Goal: Task Accomplishment & Management: Manage account settings

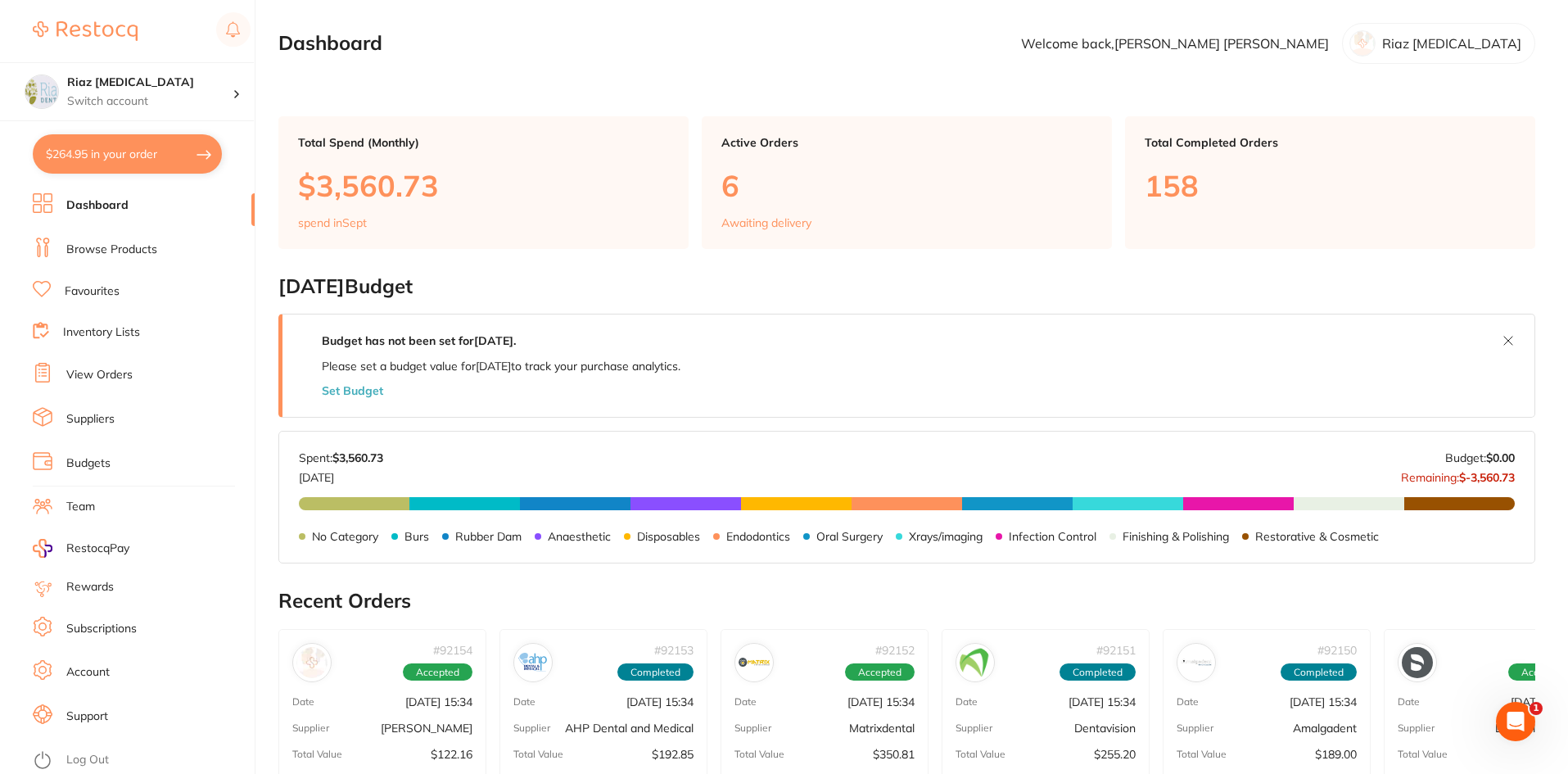
click at [109, 385] on li "View Orders" at bounding box center [143, 375] width 222 height 24
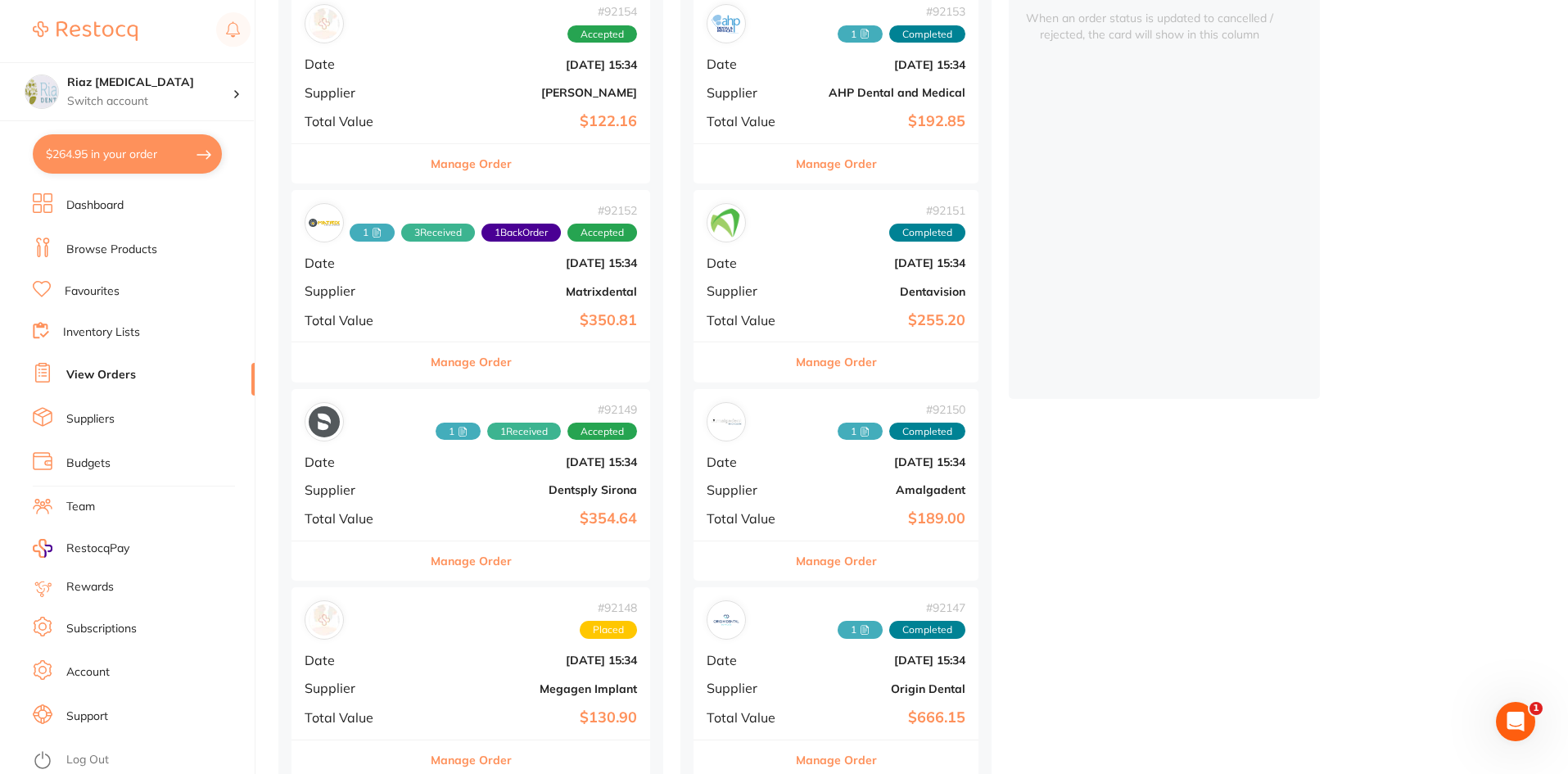
scroll to position [246, 0]
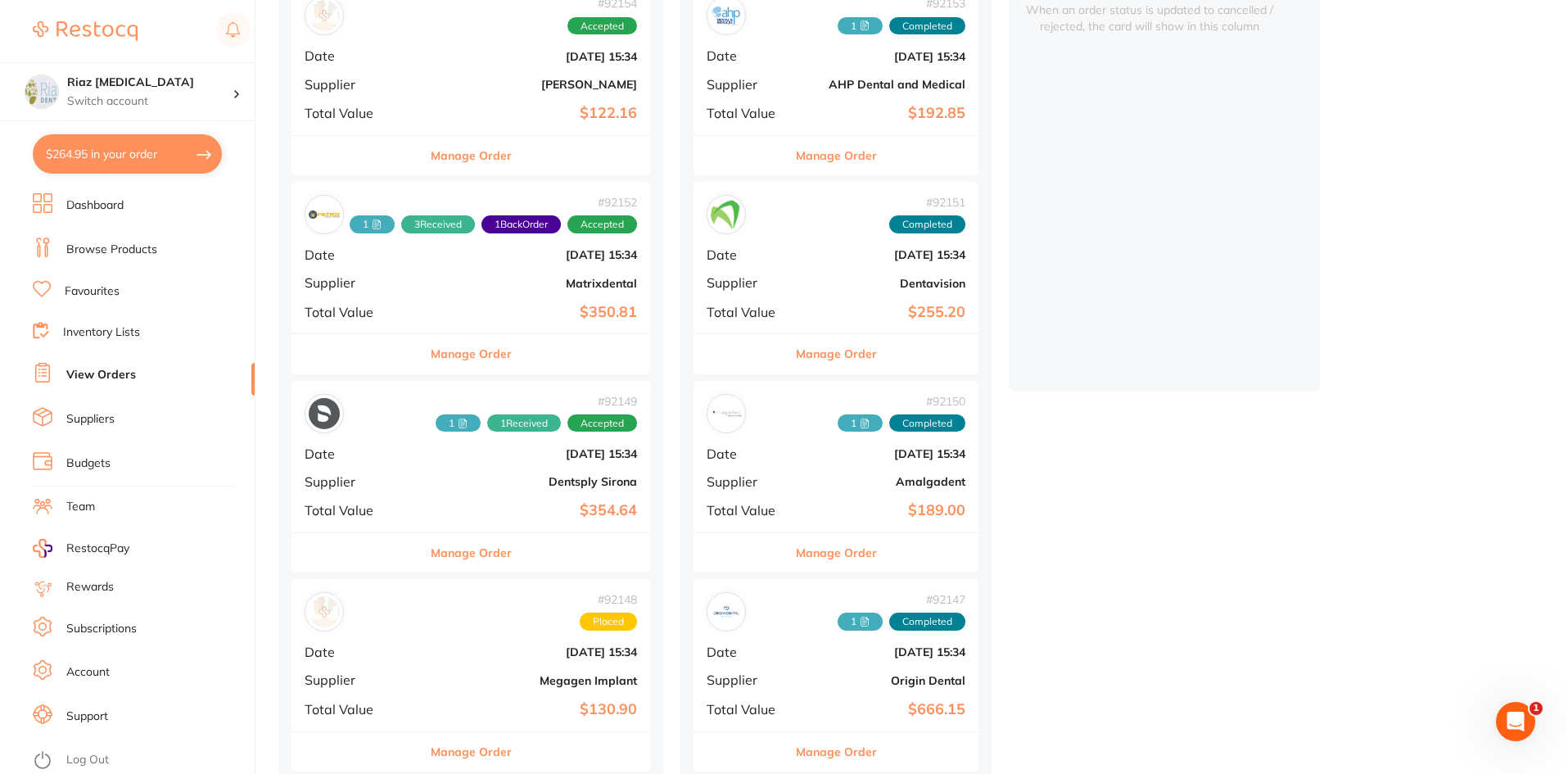
click at [455, 480] on b "Dentsply Sirona" at bounding box center [531, 481] width 213 height 13
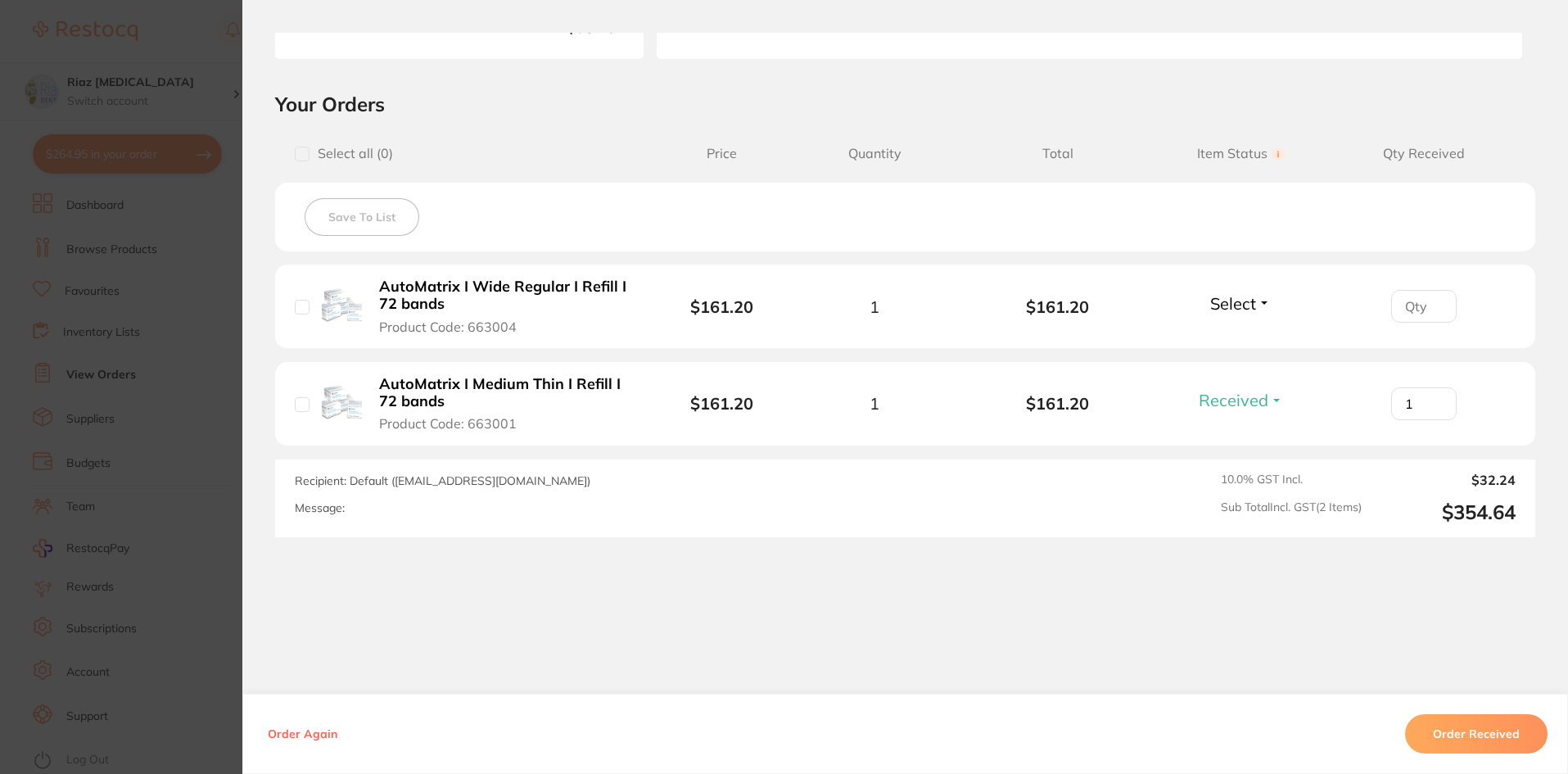
scroll to position [317, 0]
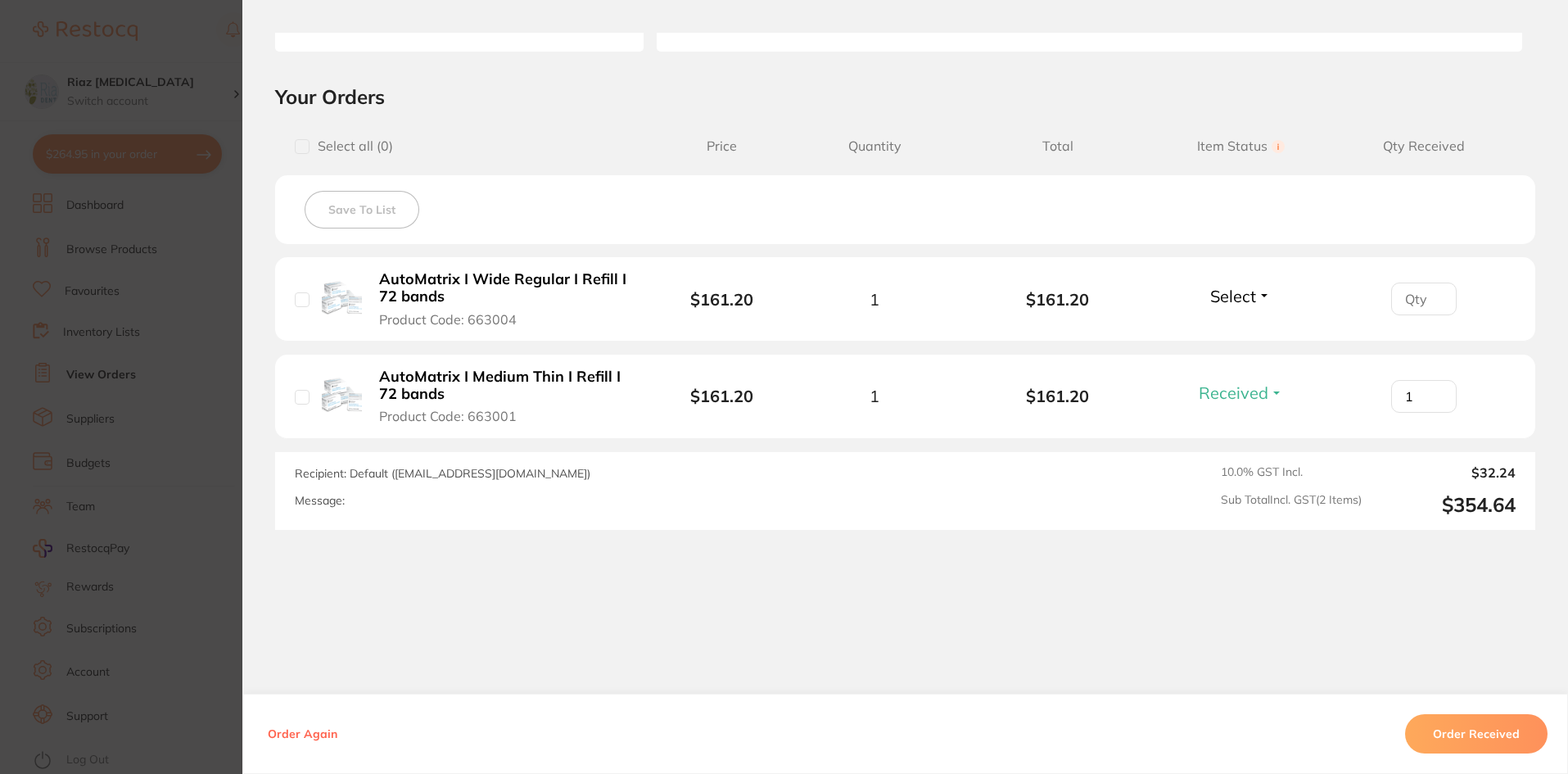
click at [1241, 298] on span "Select" at bounding box center [1233, 297] width 46 height 21
click at [1227, 331] on span "Received" at bounding box center [1240, 331] width 41 height 12
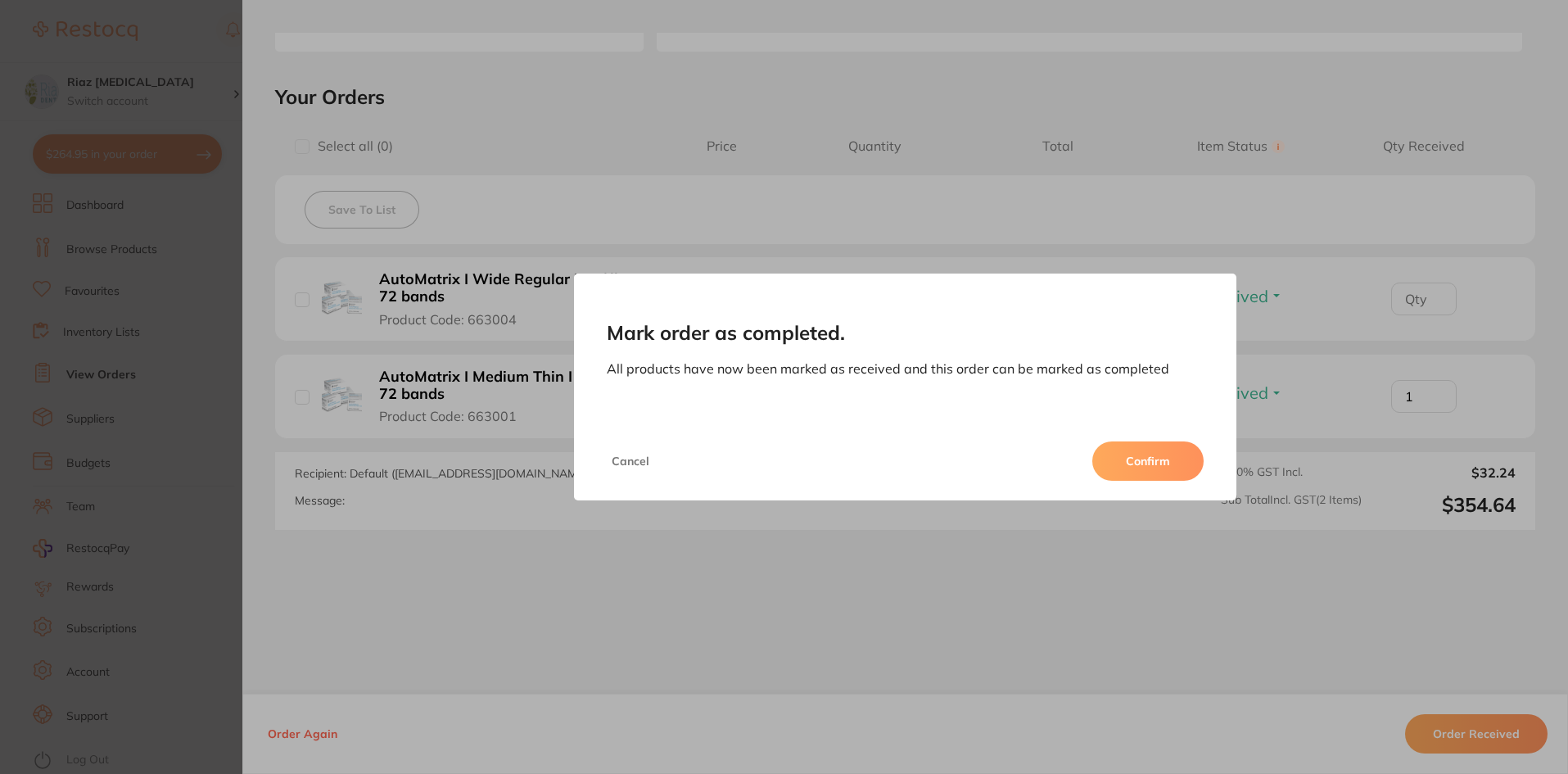
click at [1150, 462] on button "Confirm" at bounding box center [1147, 460] width 112 height 39
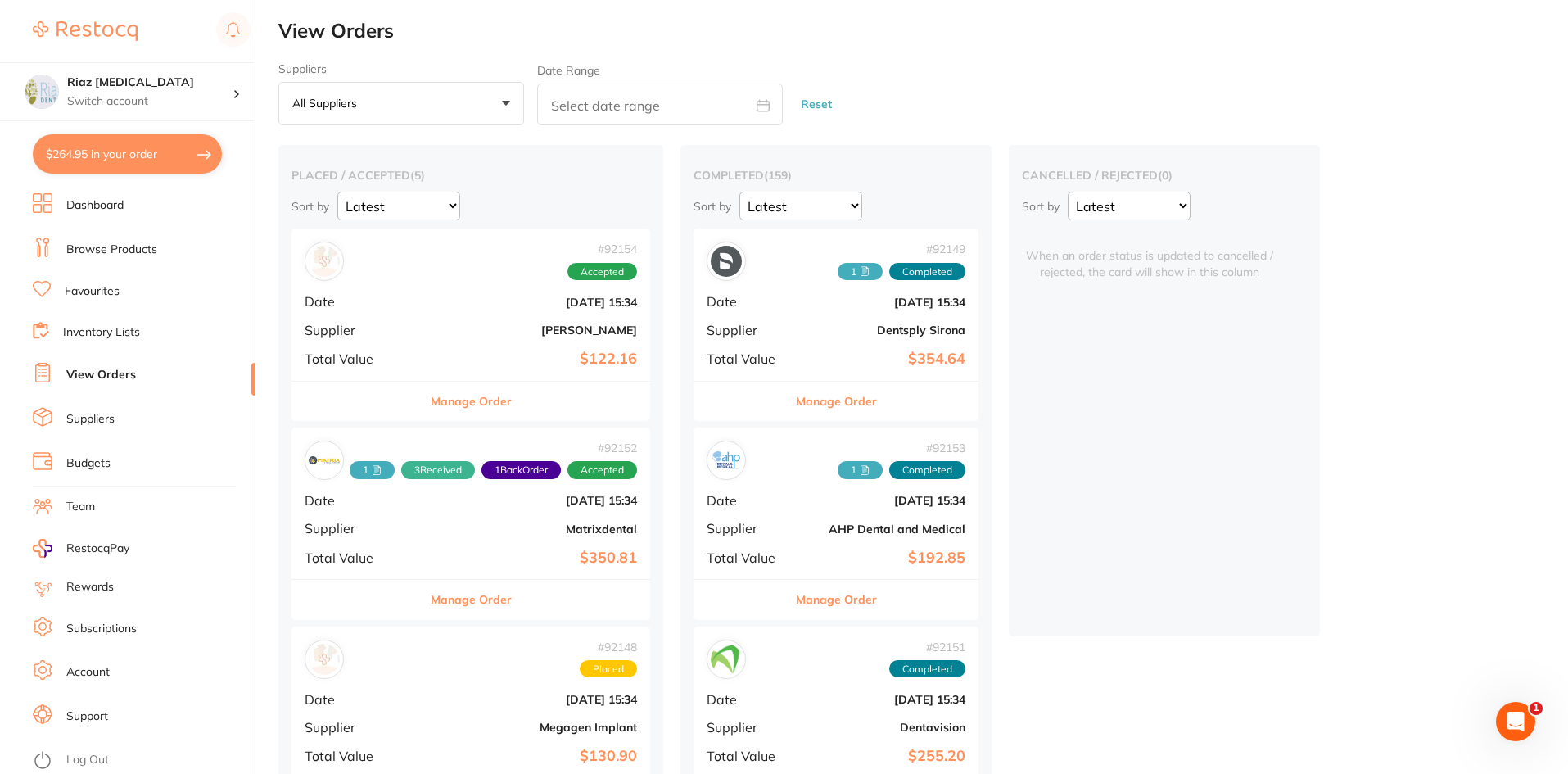
click at [816, 330] on b "Dentsply Sirona" at bounding box center [883, 329] width 163 height 13
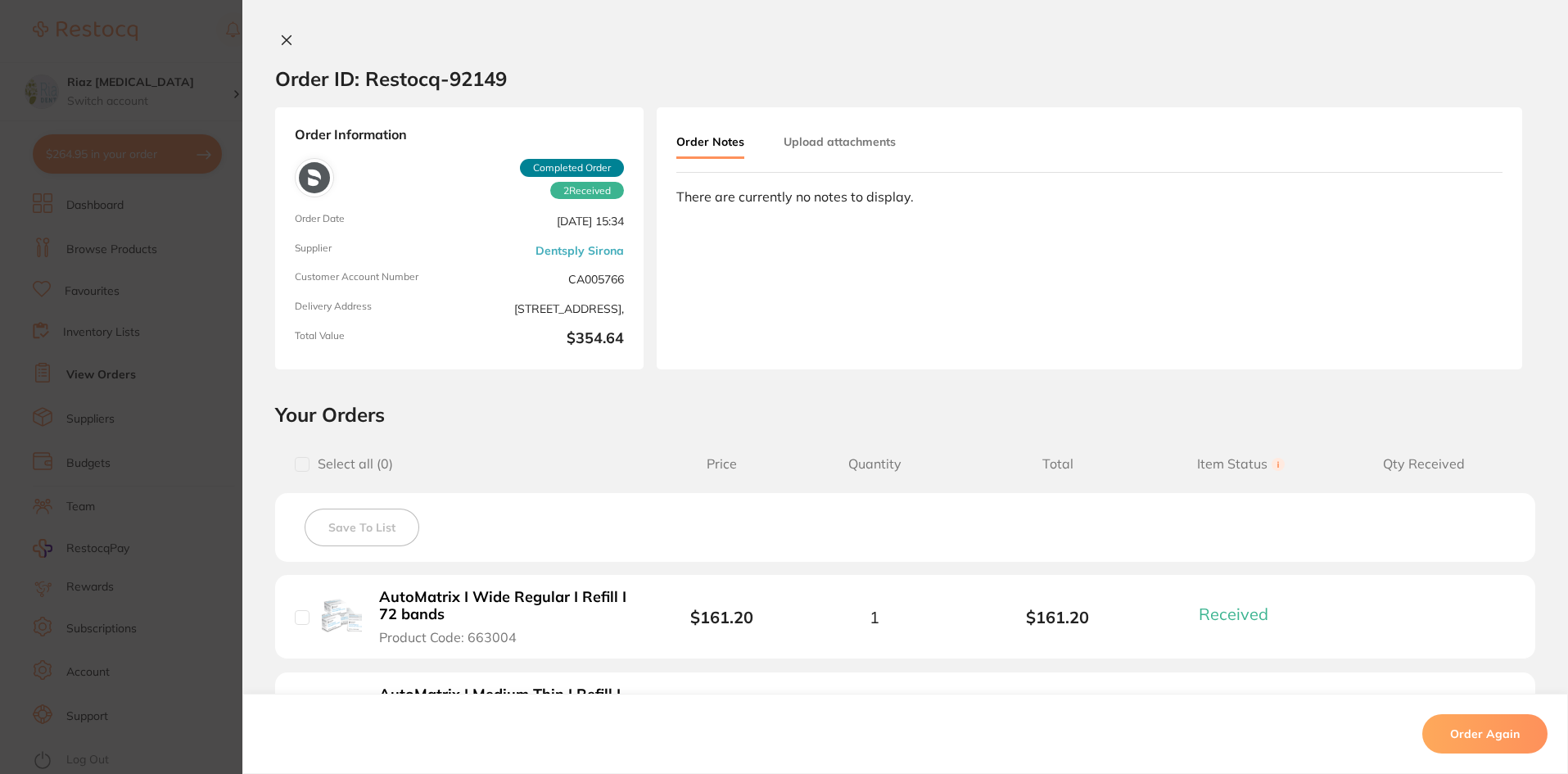
click at [825, 142] on button "Upload attachments" at bounding box center [839, 142] width 112 height 29
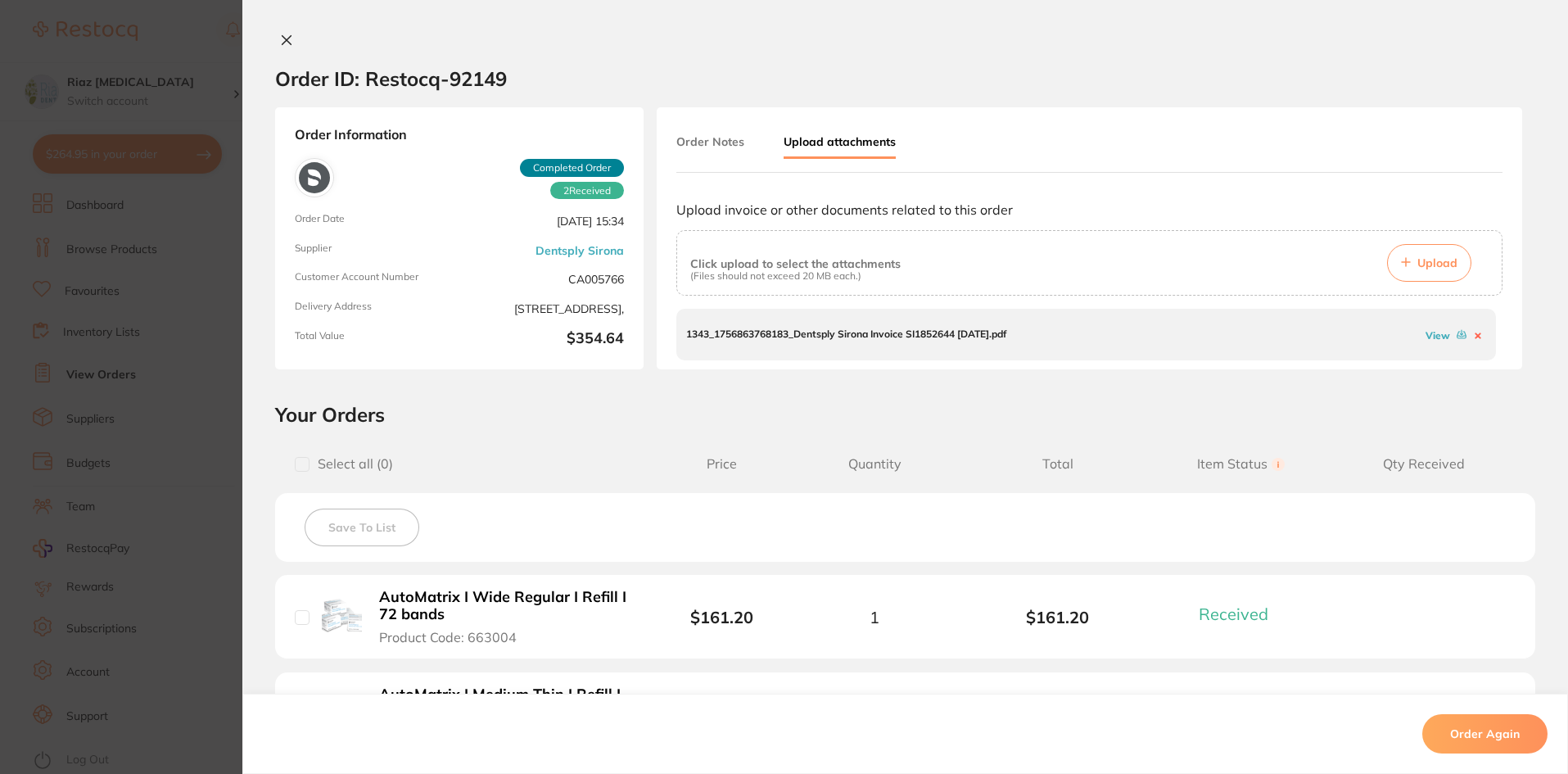
click at [1417, 265] on span "Upload" at bounding box center [1437, 262] width 40 height 15
click at [191, 263] on section "Order ID: Restocq- 92149 Order Information 2 Received Completed Order Order Dat…" at bounding box center [784, 387] width 1568 height 774
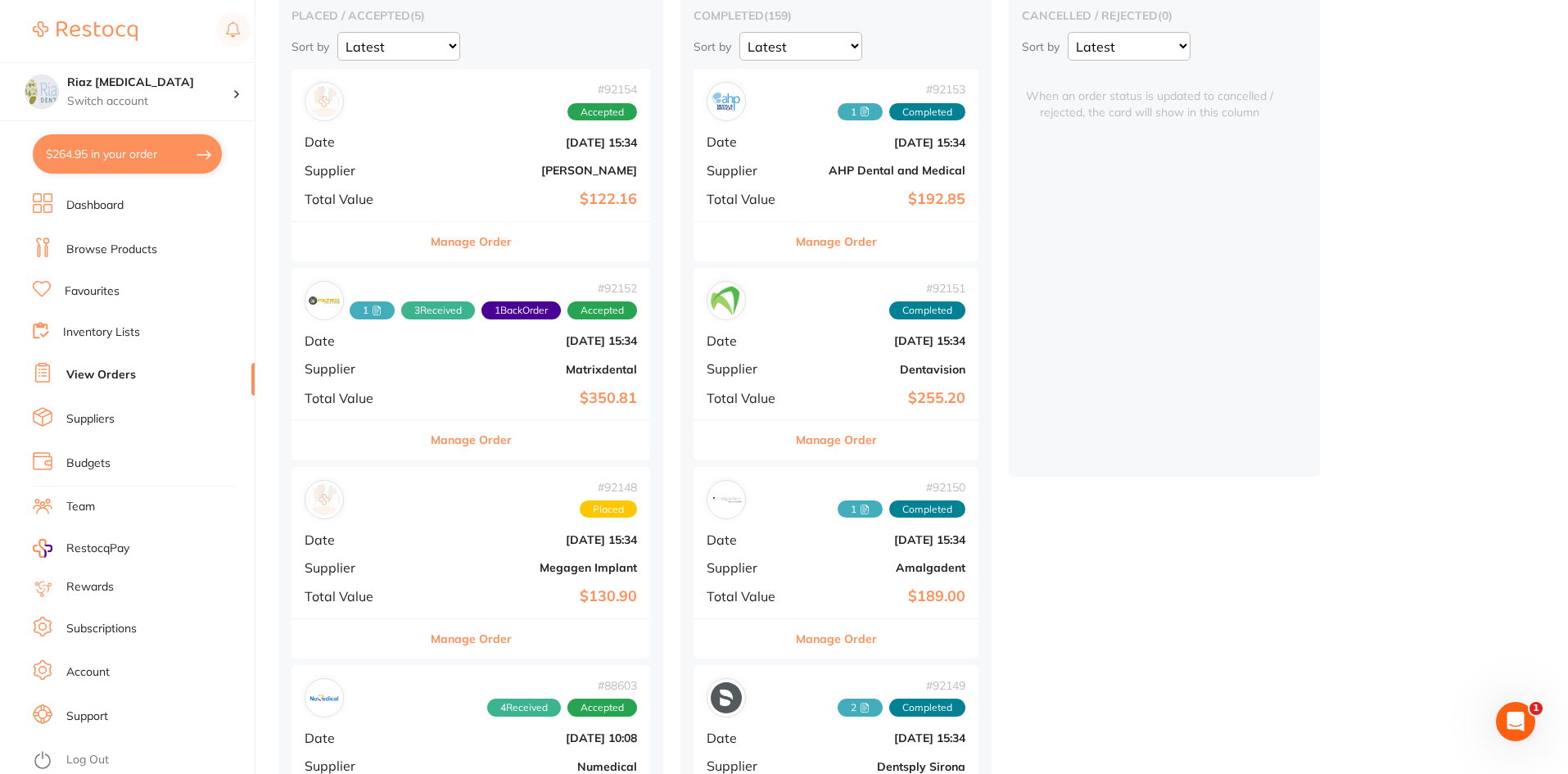
scroll to position [163, 0]
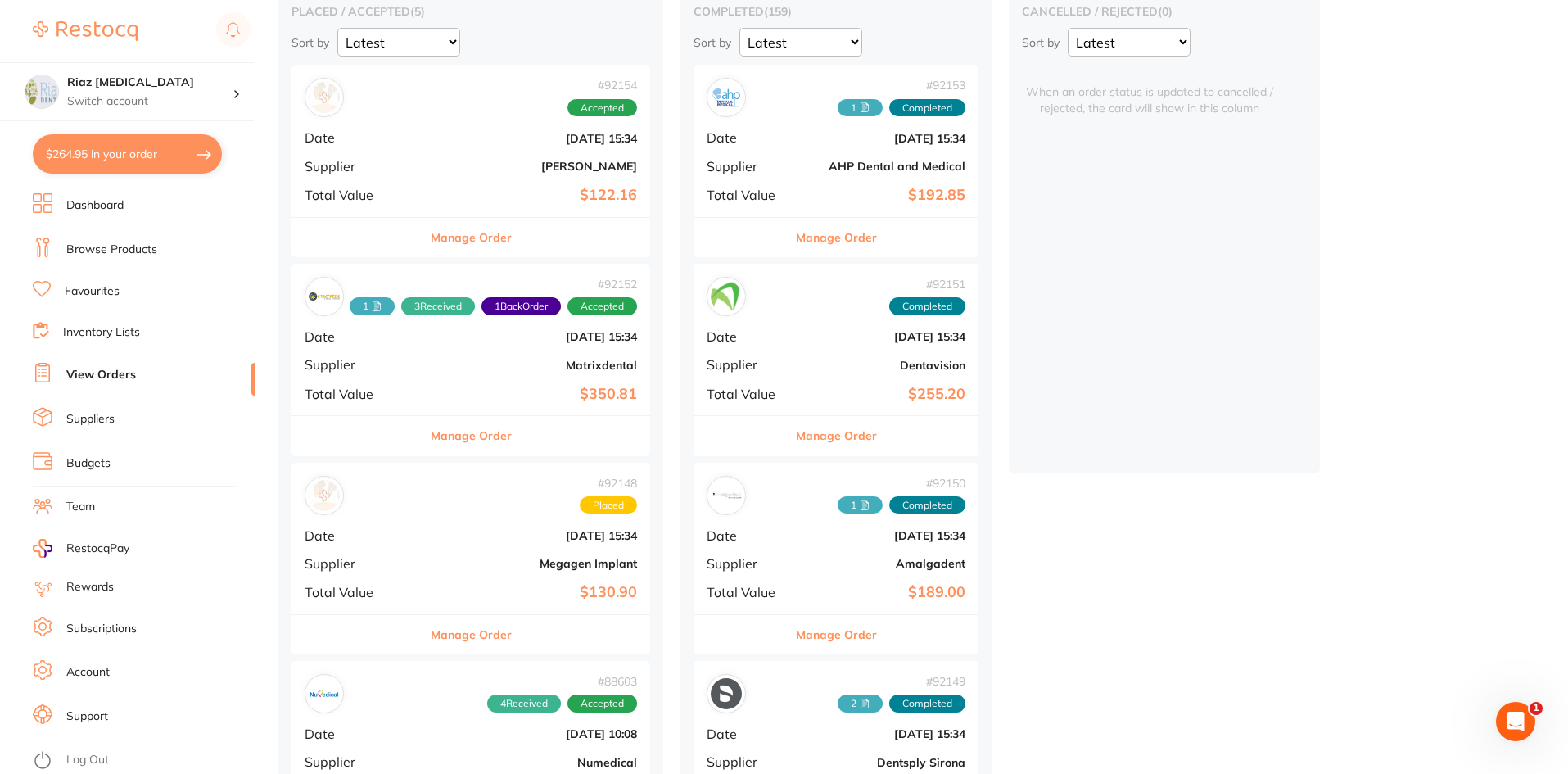
click at [455, 520] on div "# 92148 Placed Date [DATE] 15:34 Supplier Megagen Implant Total Value $130.90" at bounding box center [470, 538] width 359 height 151
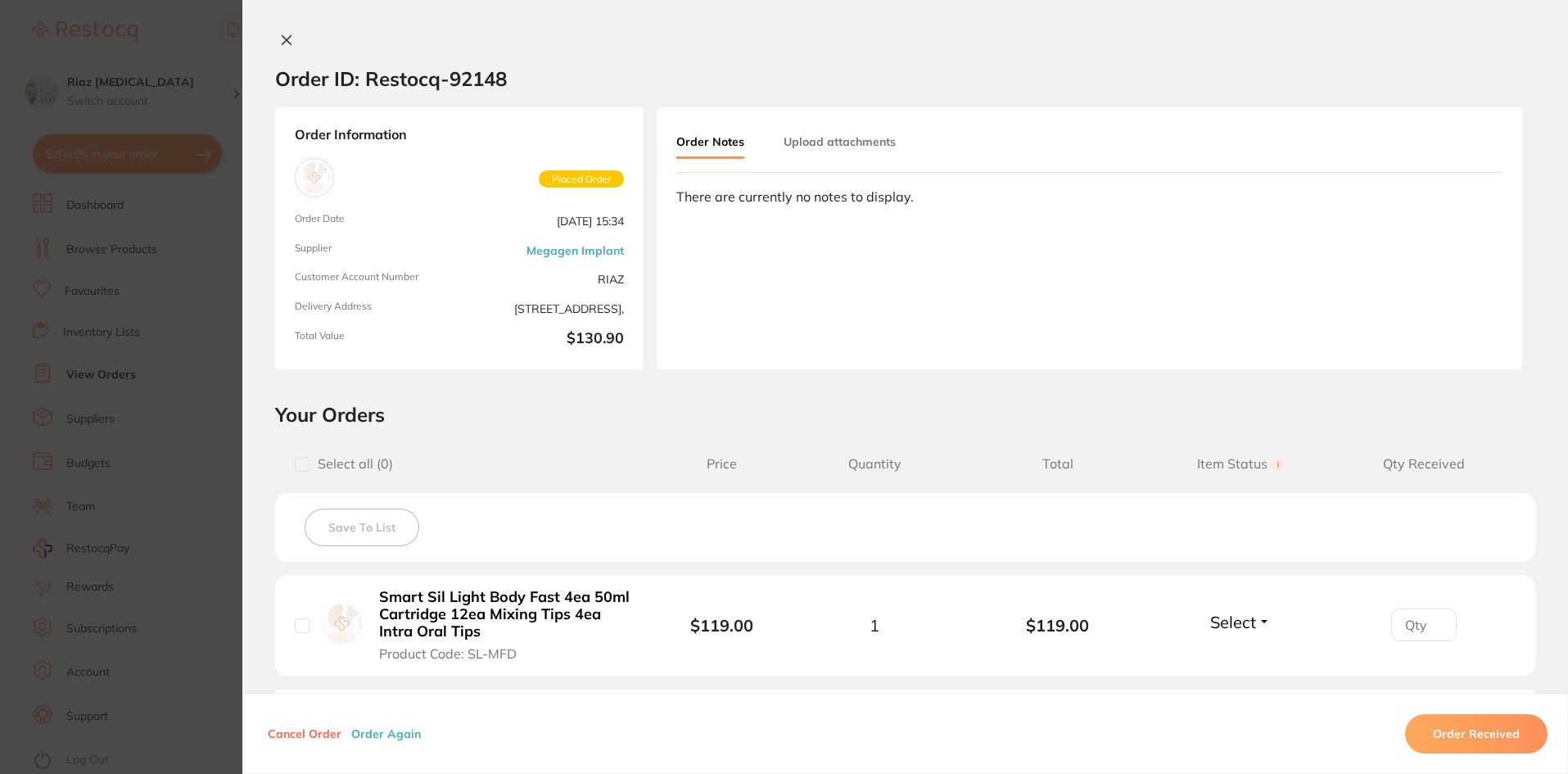
click at [840, 140] on button "Upload attachments" at bounding box center [839, 142] width 112 height 29
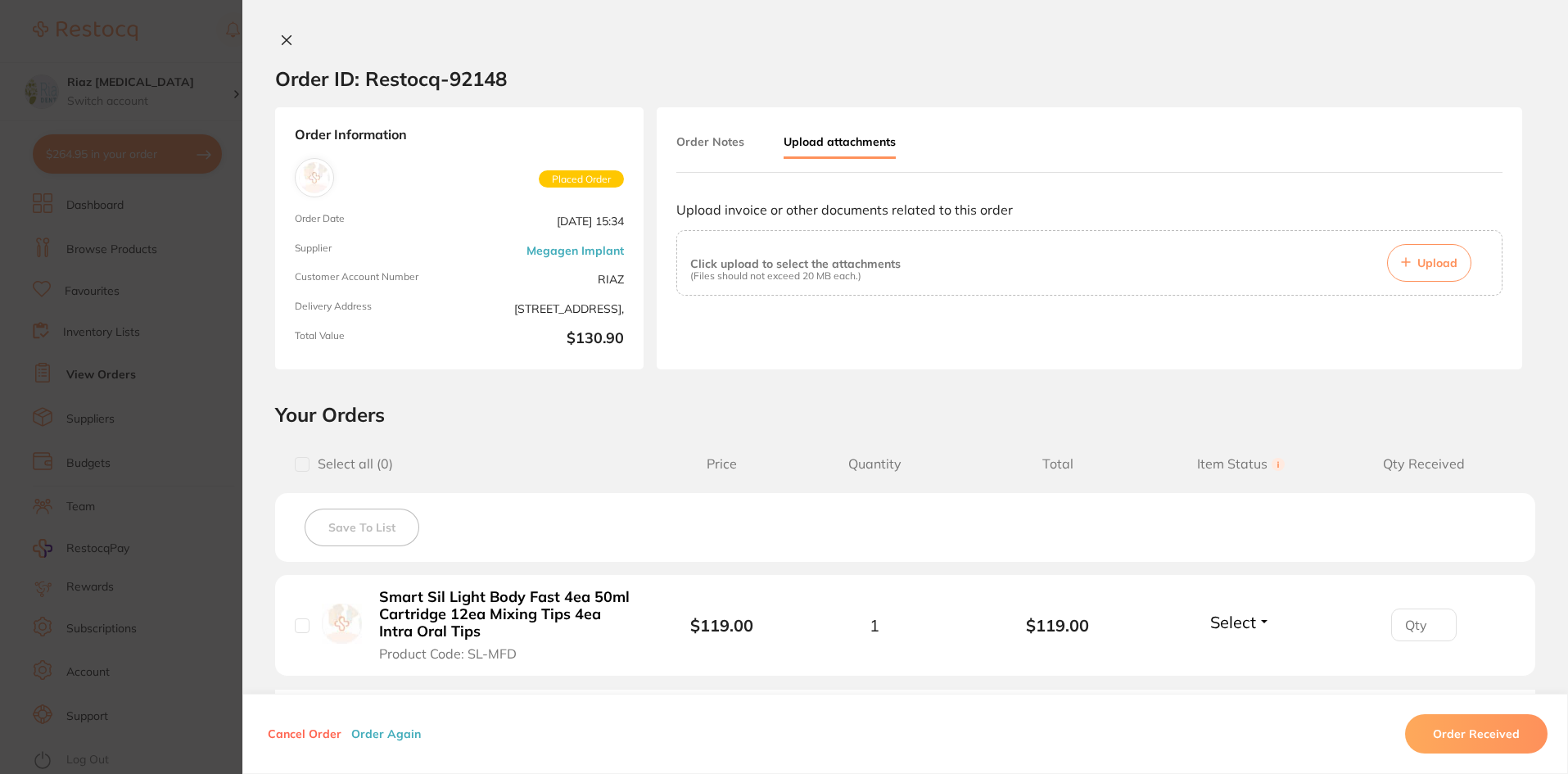
click at [1441, 268] on span "Upload" at bounding box center [1437, 262] width 40 height 15
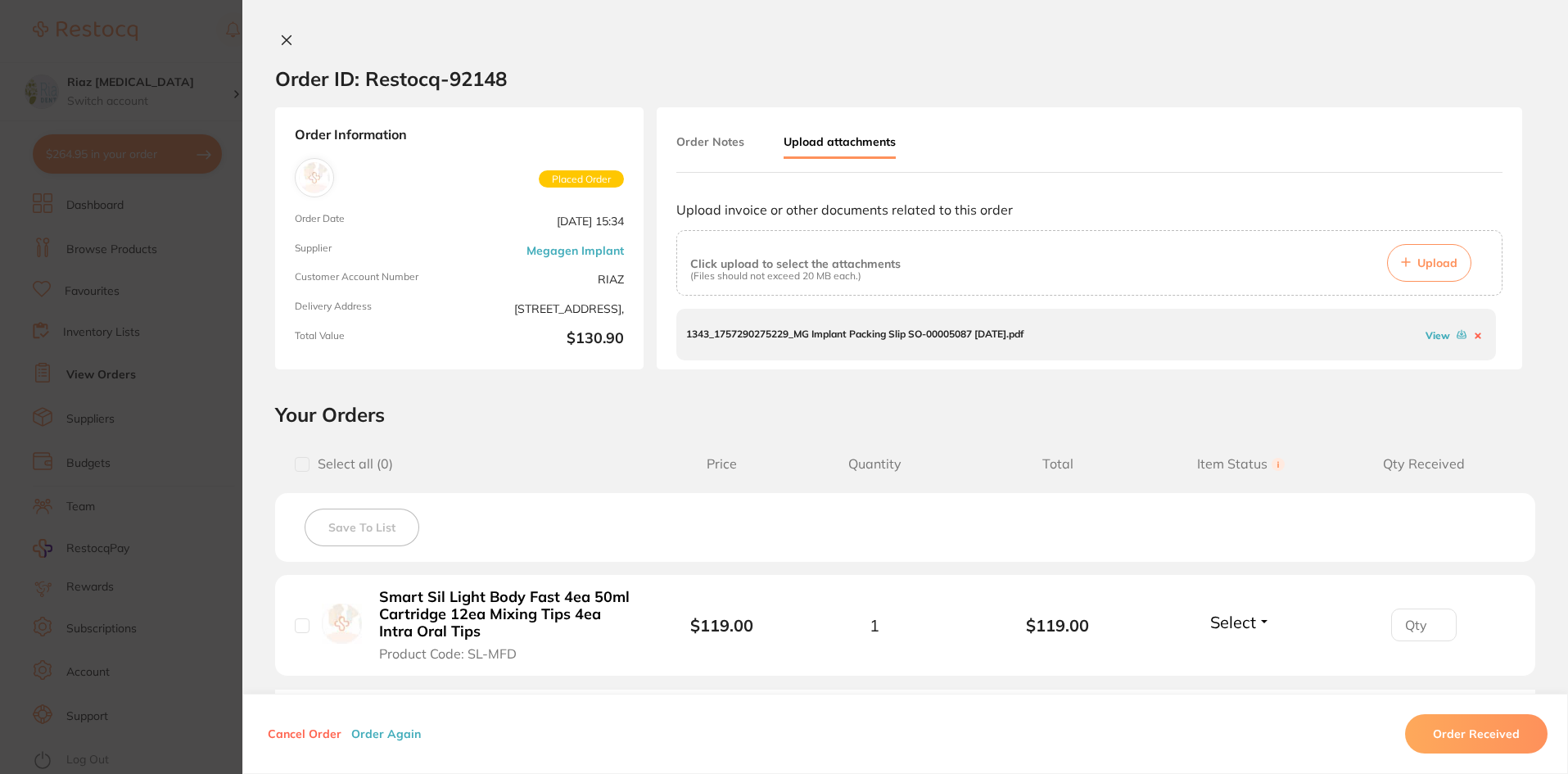
click at [1453, 735] on button "Order Received" at bounding box center [1476, 733] width 143 height 39
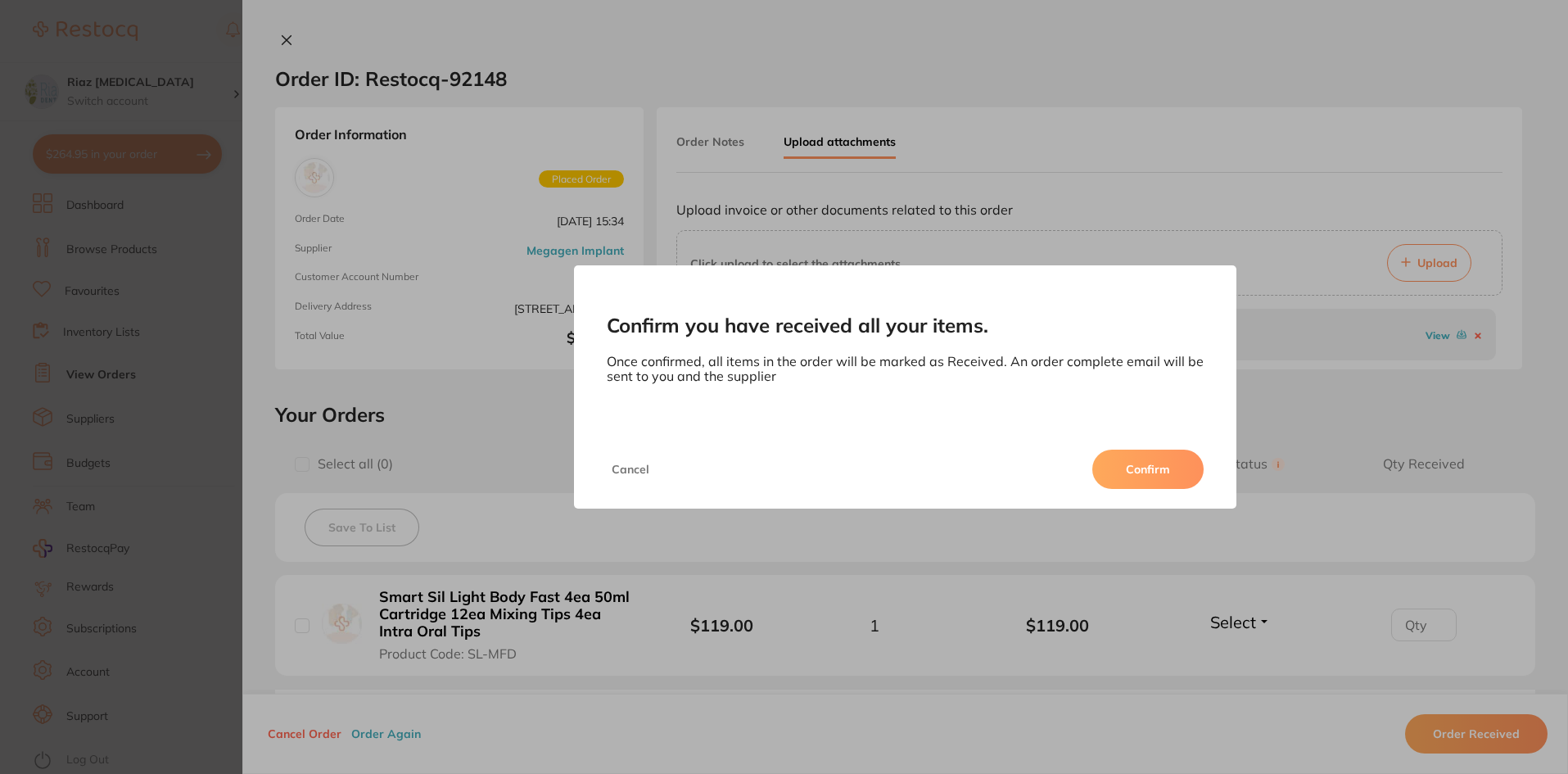
click at [1169, 469] on button "Confirm" at bounding box center [1147, 469] width 112 height 39
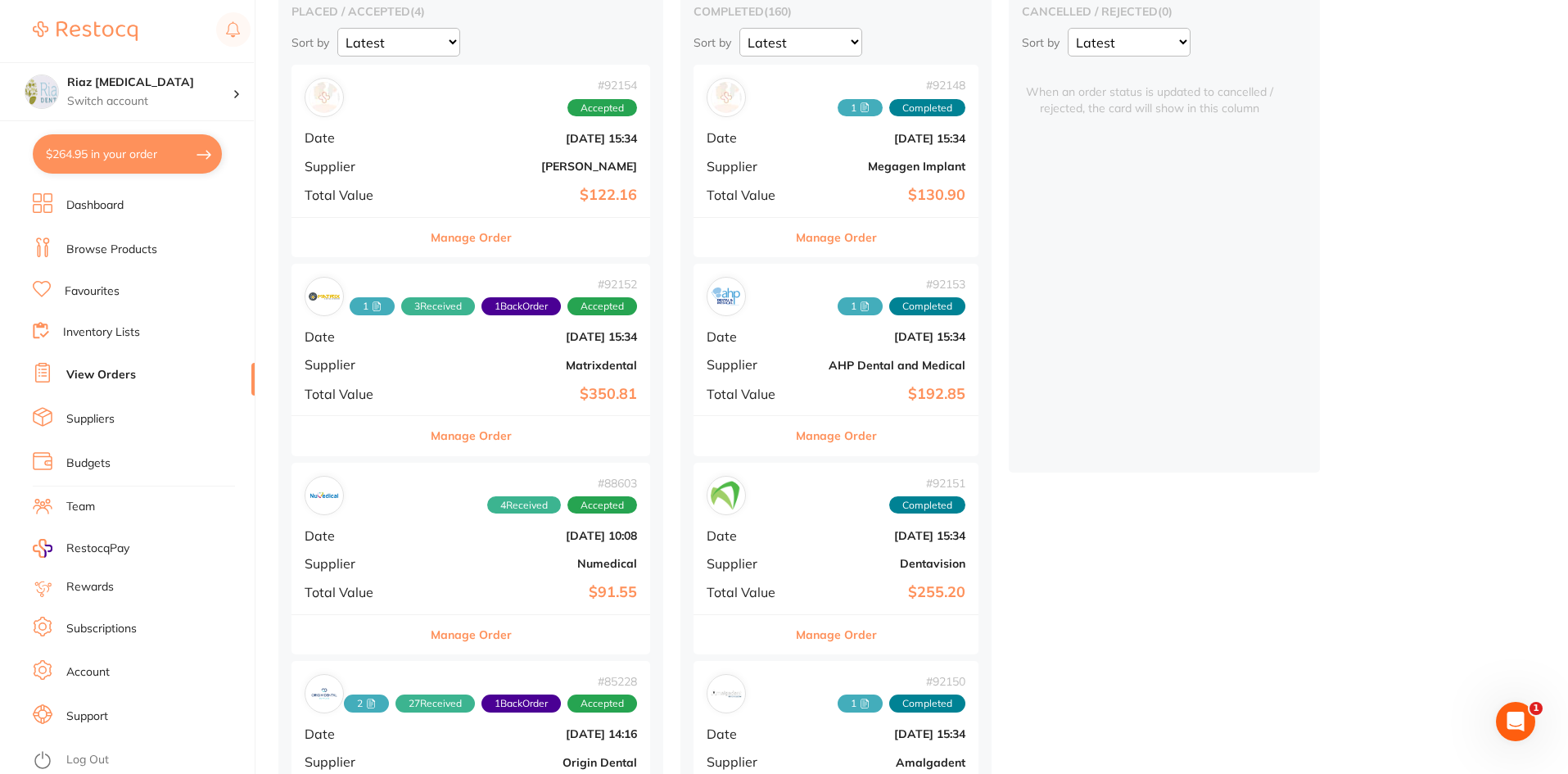
click at [455, 143] on b "[DATE] 15:34" at bounding box center [531, 138] width 213 height 13
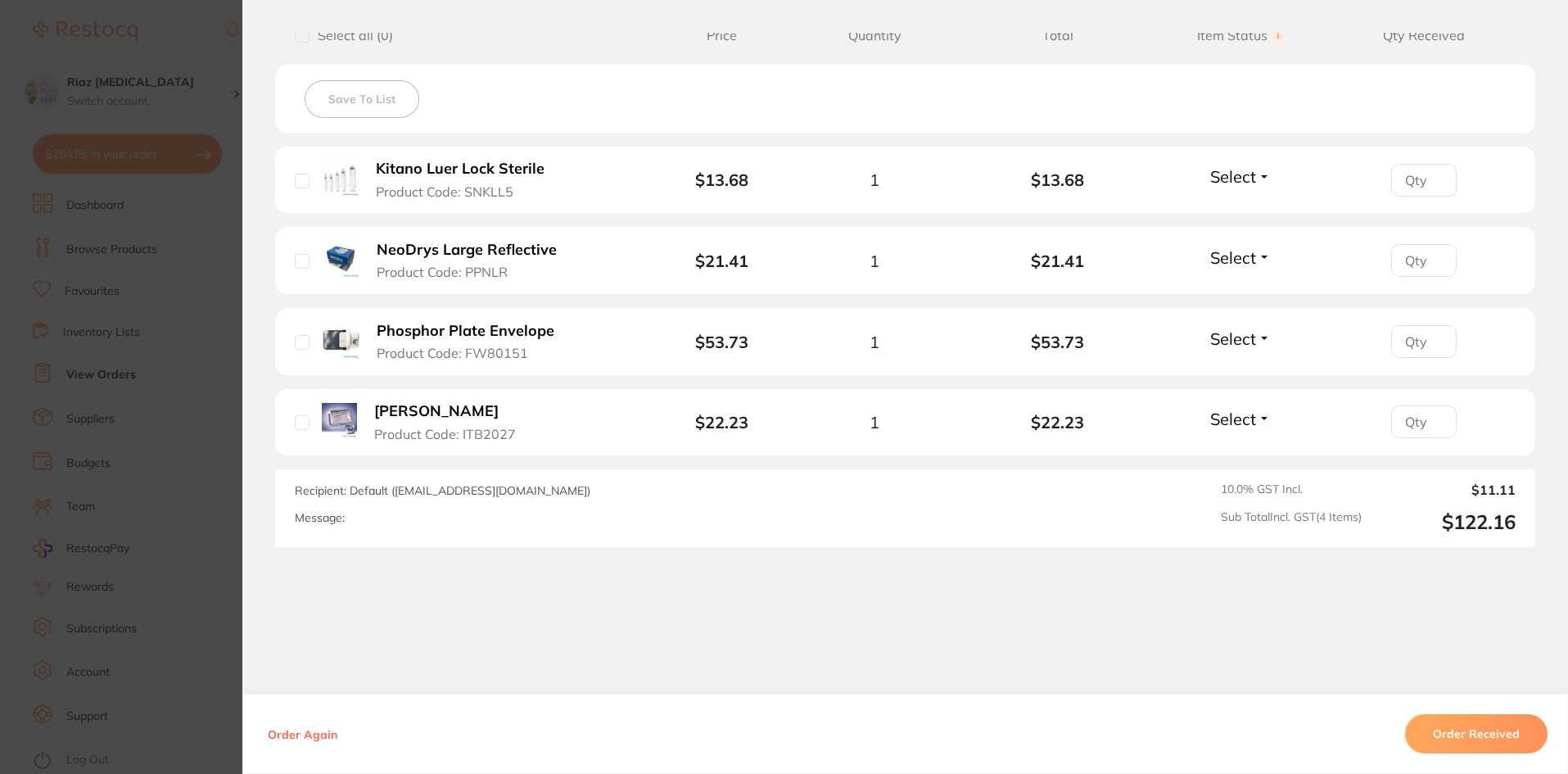
scroll to position [650, 0]
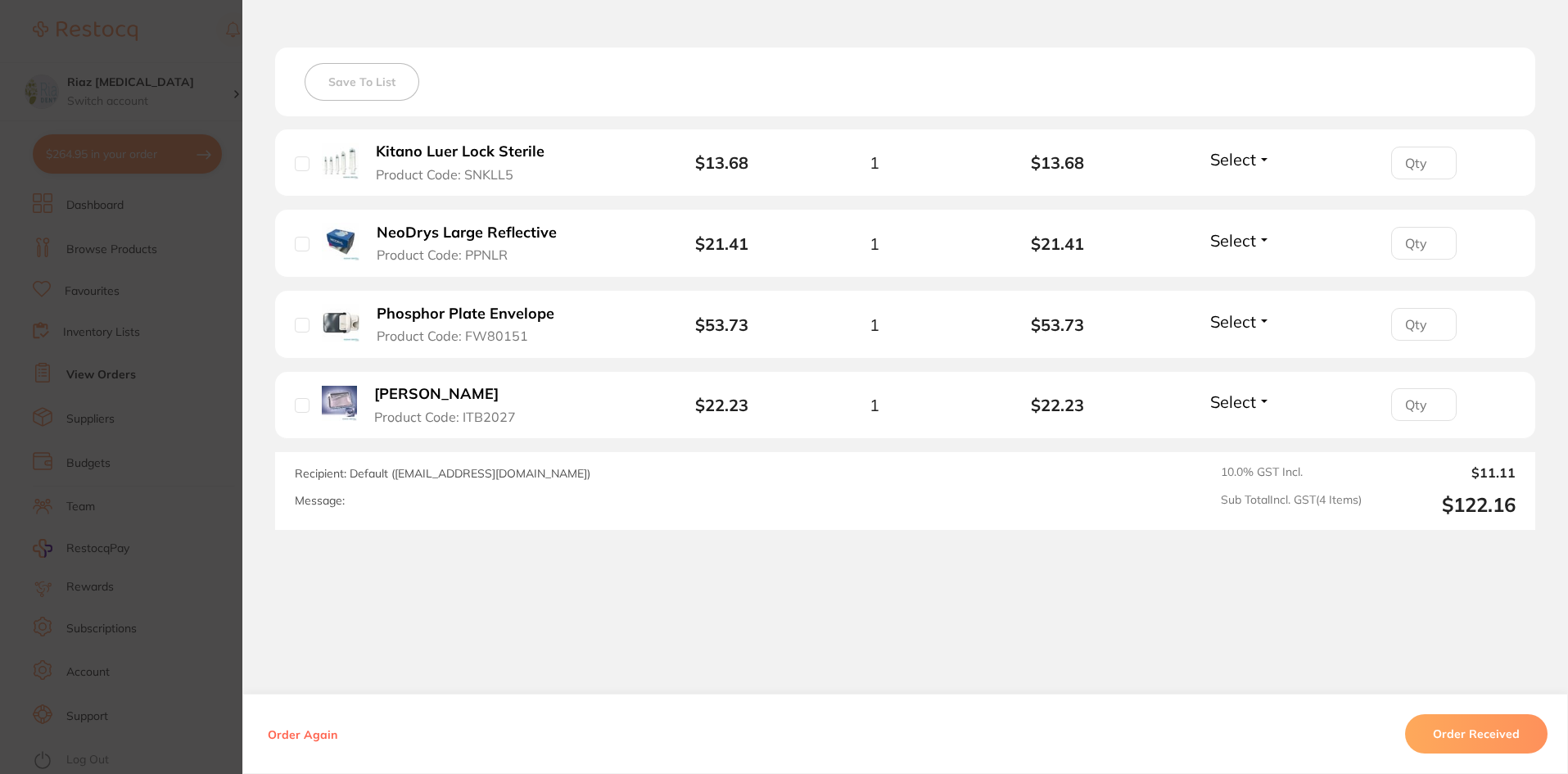
click at [1494, 730] on button "Order Received" at bounding box center [1476, 733] width 143 height 39
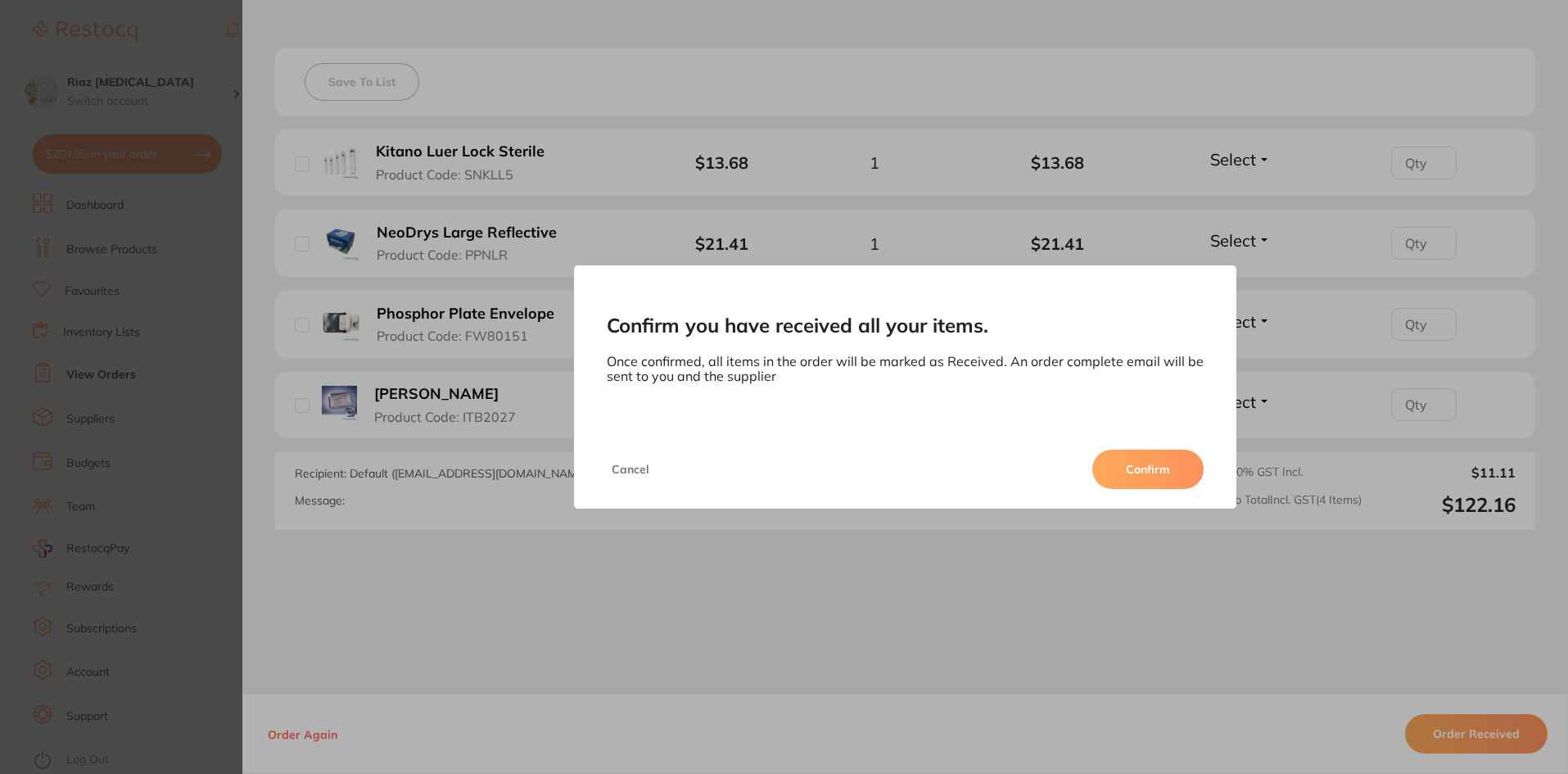
click at [1157, 467] on button "Confirm" at bounding box center [1147, 469] width 112 height 39
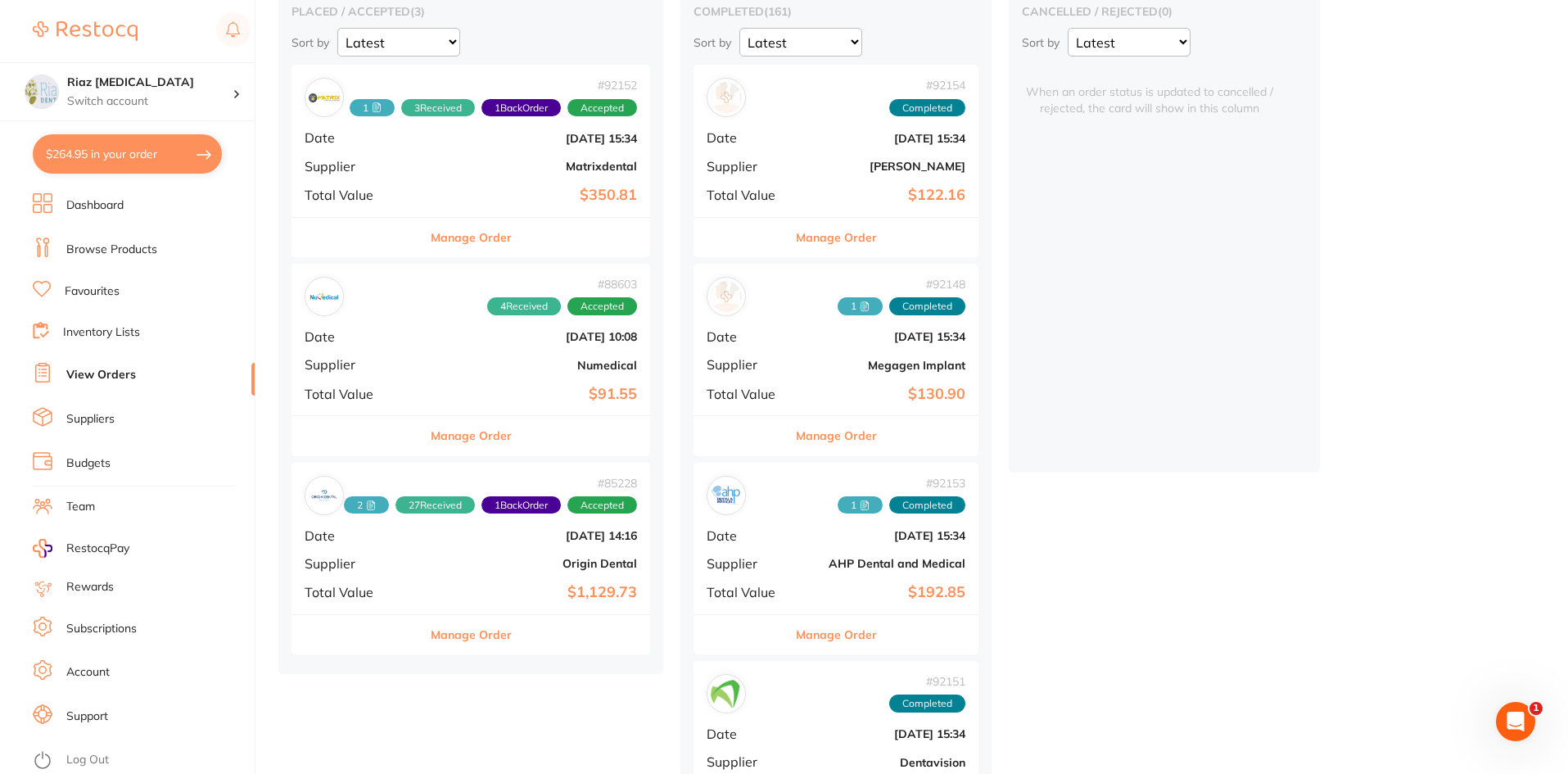
click at [850, 139] on b "[DATE] 15:34" at bounding box center [883, 138] width 163 height 13
